Goal: Transaction & Acquisition: Purchase product/service

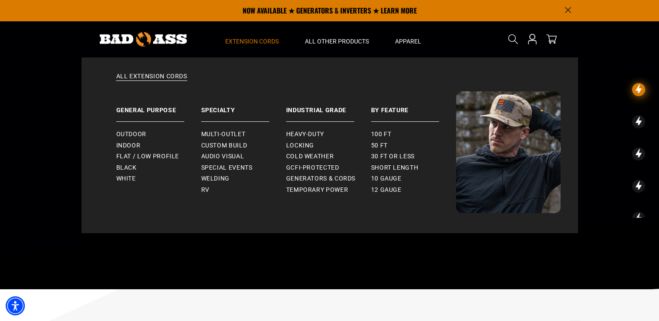
click at [258, 41] on span "Extension Cords" at bounding box center [252, 41] width 54 height 8
click at [151, 132] on link "Outdoor" at bounding box center [158, 134] width 85 height 11
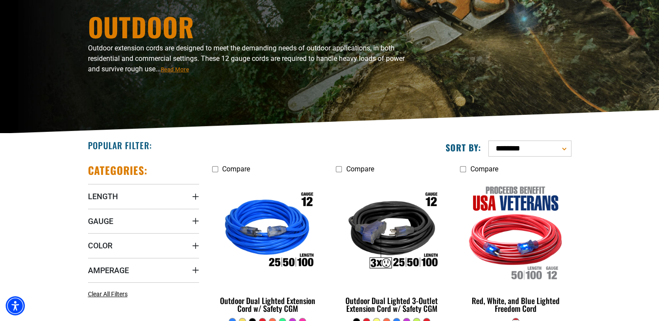
scroll to position [104, 0]
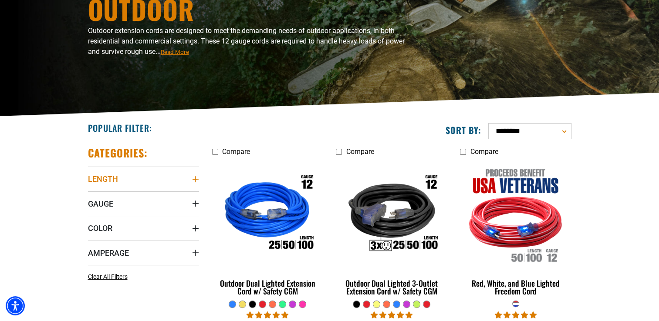
click at [195, 177] on icon "Length" at bounding box center [195, 179] width 6 height 6
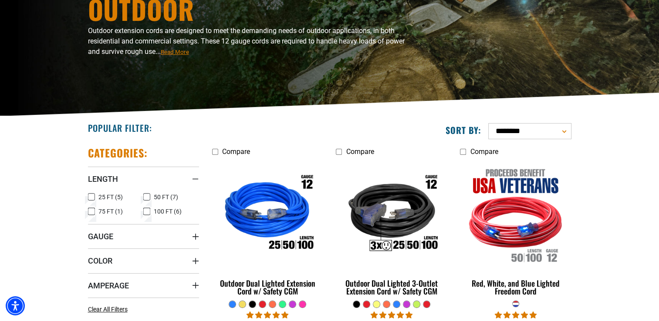
click at [146, 208] on rect at bounding box center [146, 211] width 7 height 7
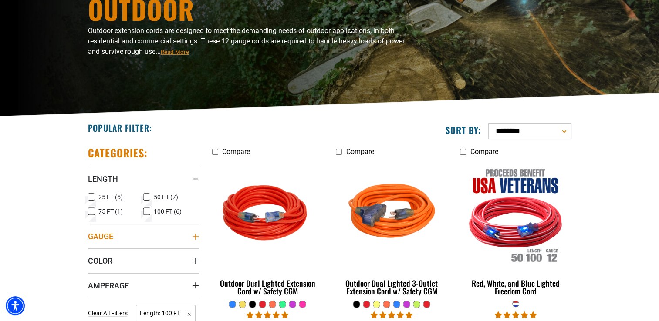
click at [192, 236] on icon "Gauge" at bounding box center [195, 236] width 6 height 6
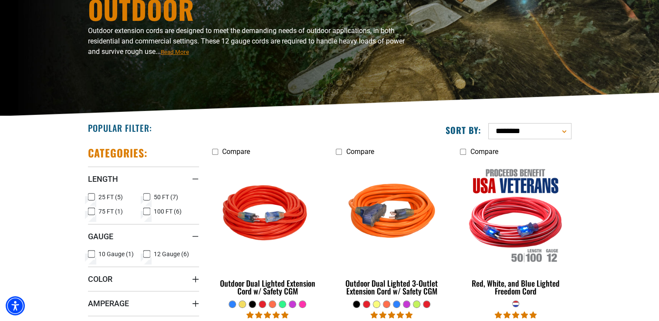
click at [90, 255] on icon at bounding box center [91, 254] width 7 height 11
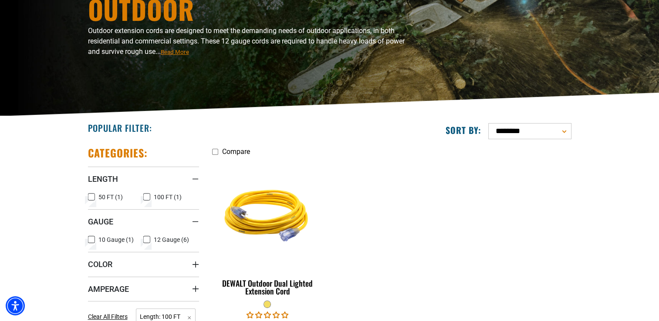
click at [146, 238] on icon at bounding box center [146, 239] width 7 height 11
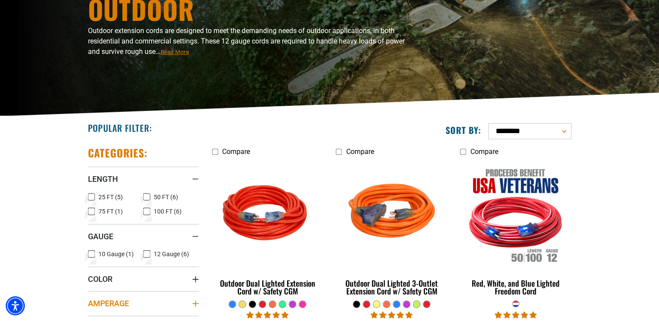
click at [193, 303] on icon "Amperage" at bounding box center [195, 303] width 7 height 7
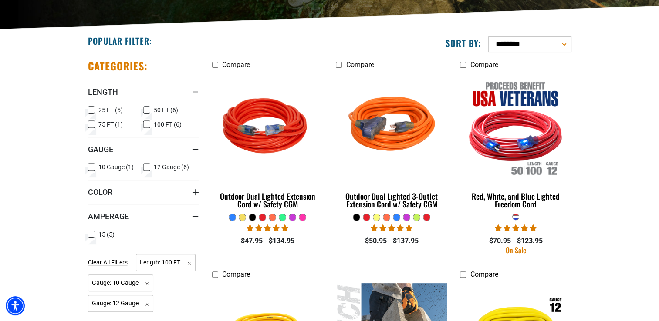
scroll to position [209, 0]
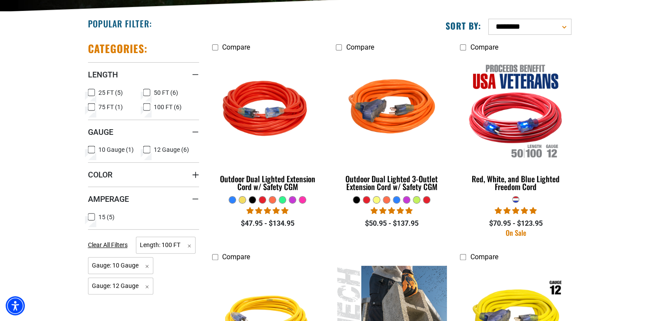
click at [89, 218] on icon at bounding box center [91, 217] width 7 height 11
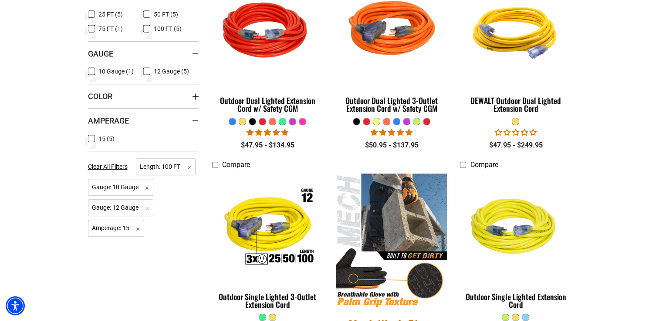
scroll to position [296, 0]
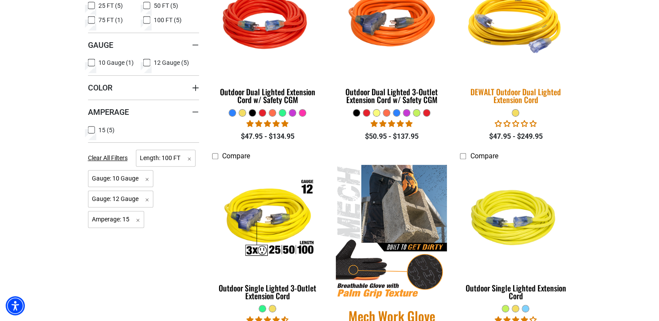
click at [526, 97] on div "DEWALT Outdoor Dual Lighted Extension Cord" at bounding box center [515, 96] width 111 height 16
